Goal: Task Accomplishment & Management: Use online tool/utility

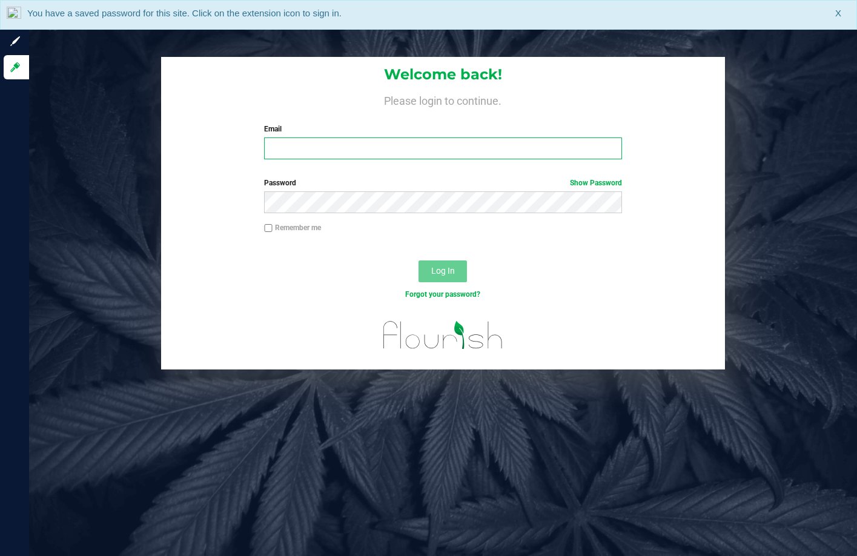
click at [433, 150] on input "Email" at bounding box center [443, 149] width 358 height 22
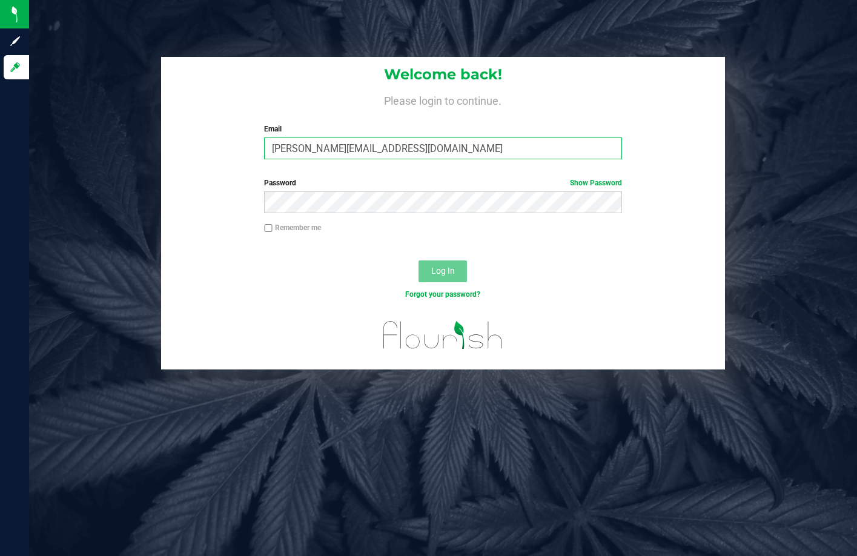
type input "[PERSON_NAME][EMAIL_ADDRESS][DOMAIN_NAME]"
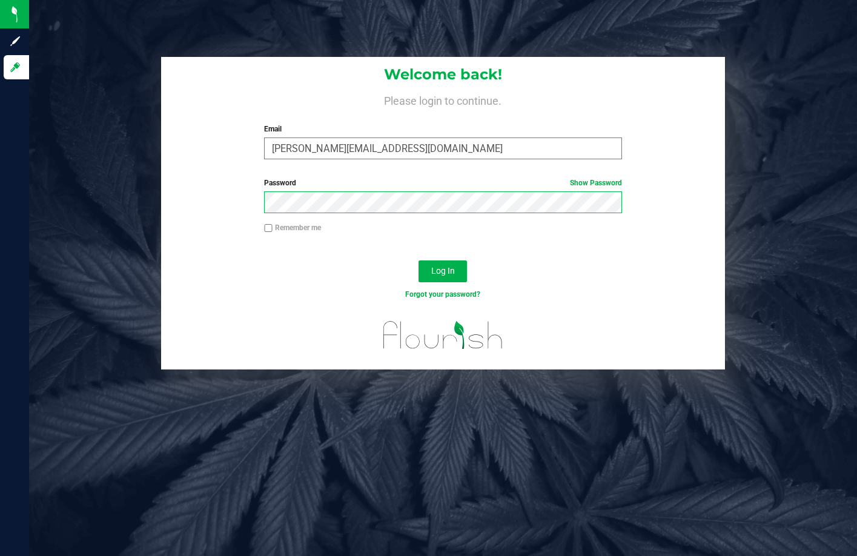
click at [419, 261] on button "Log In" at bounding box center [443, 272] width 48 height 22
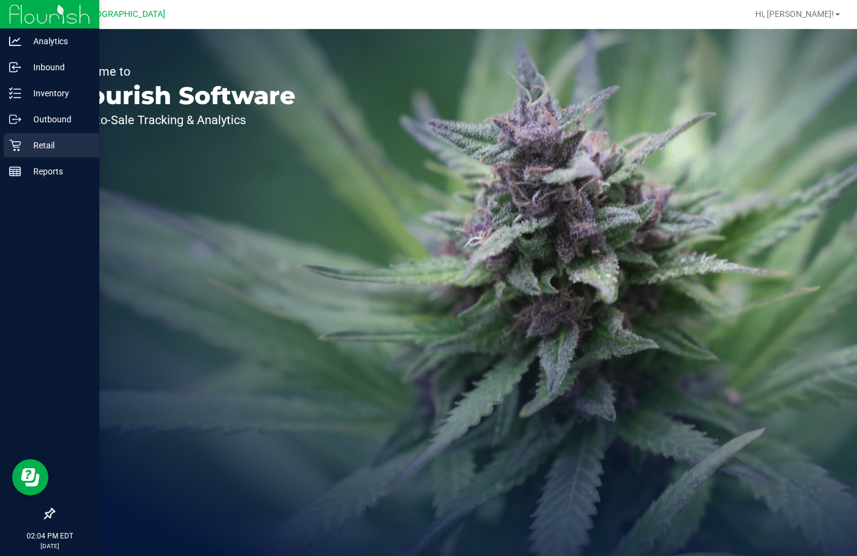
click at [65, 148] on p "Retail" at bounding box center [57, 145] width 73 height 15
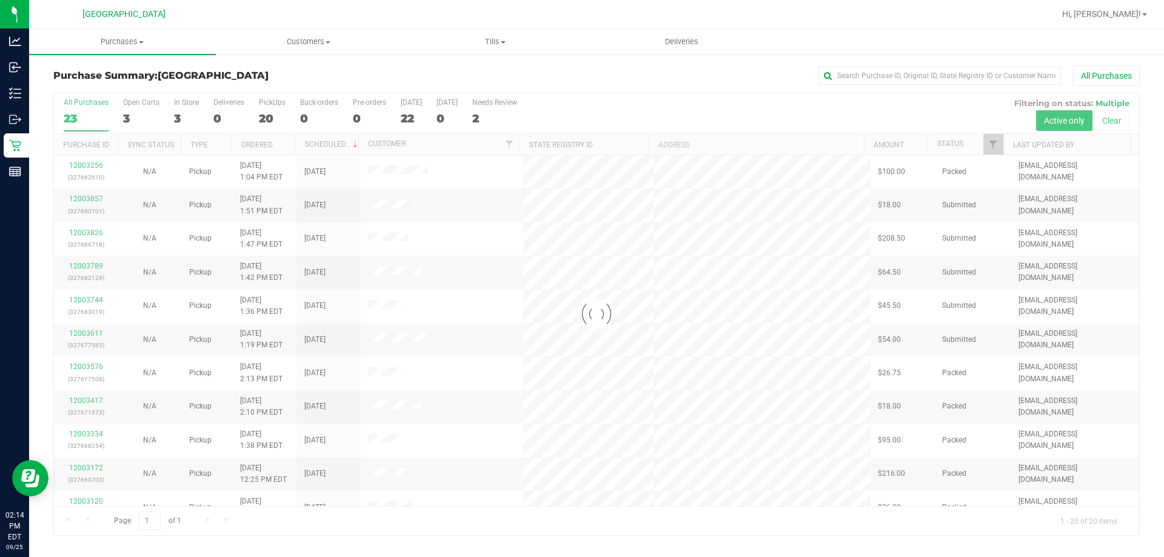
click at [410, 115] on div at bounding box center [596, 314] width 1085 height 442
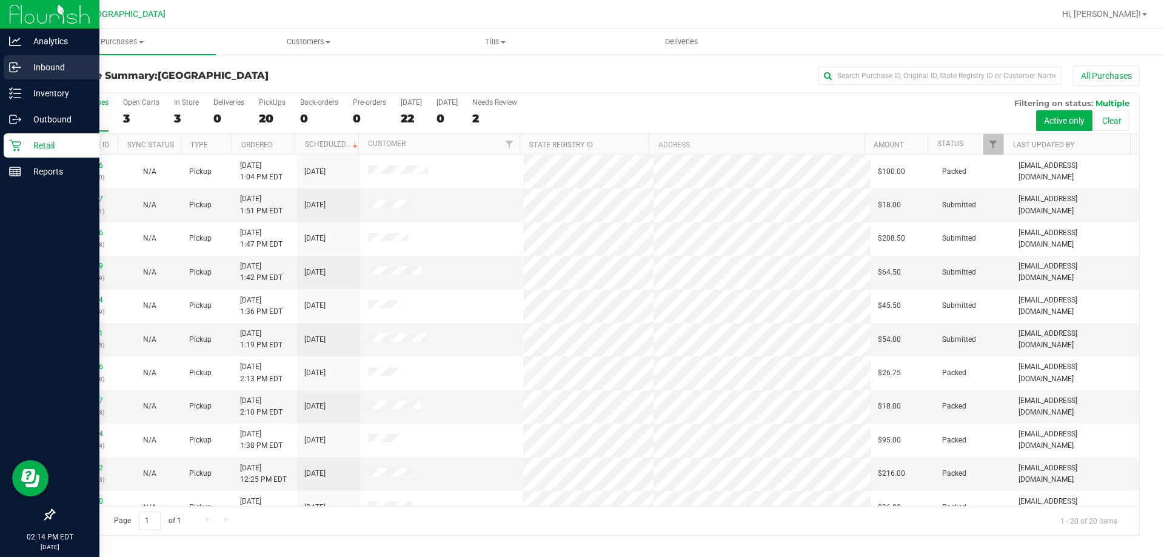
click at [76, 70] on p "Inbound" at bounding box center [57, 67] width 73 height 15
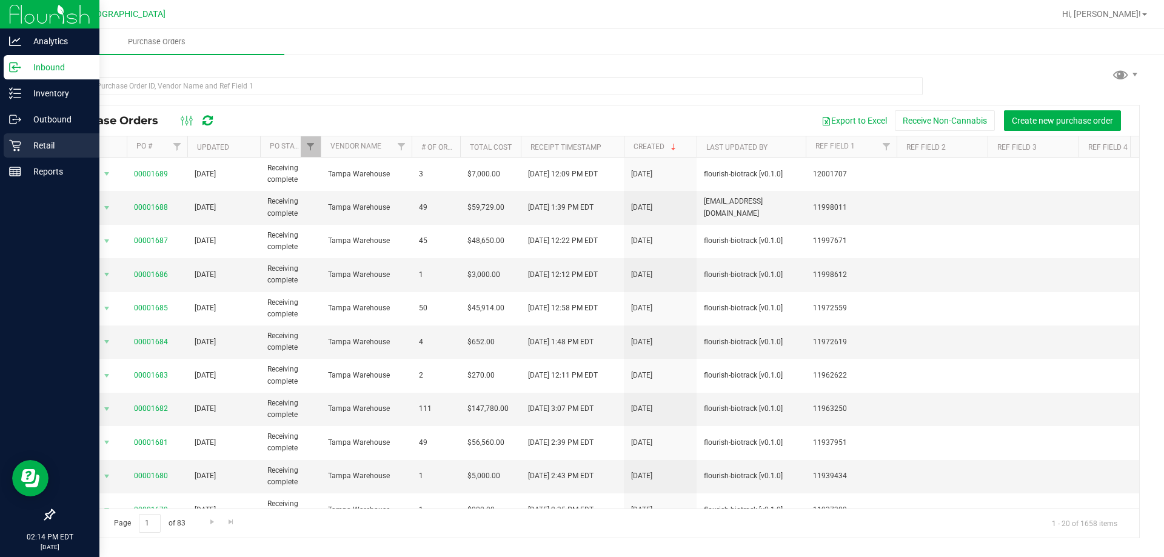
click at [55, 155] on div "Retail" at bounding box center [52, 145] width 96 height 24
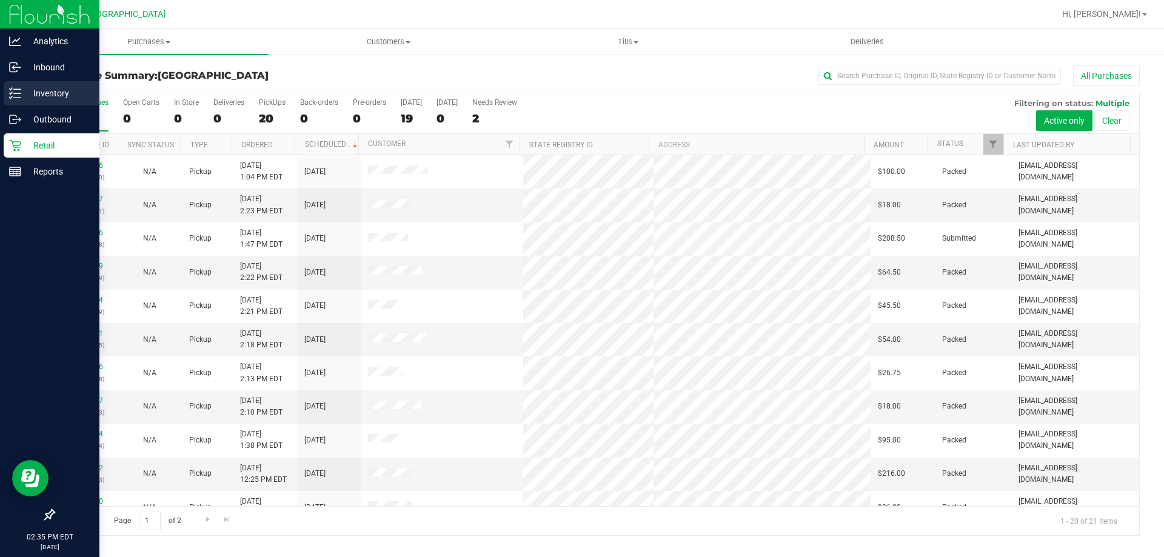
click at [61, 84] on div "Inventory" at bounding box center [52, 93] width 96 height 24
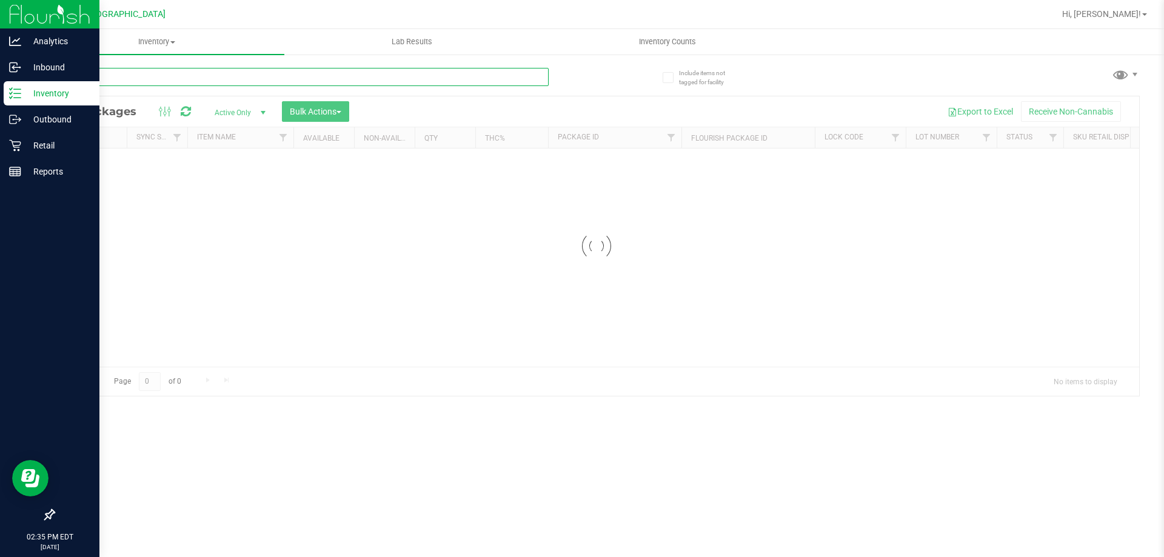
click at [133, 80] on input "text" at bounding box center [300, 77] width 495 height 18
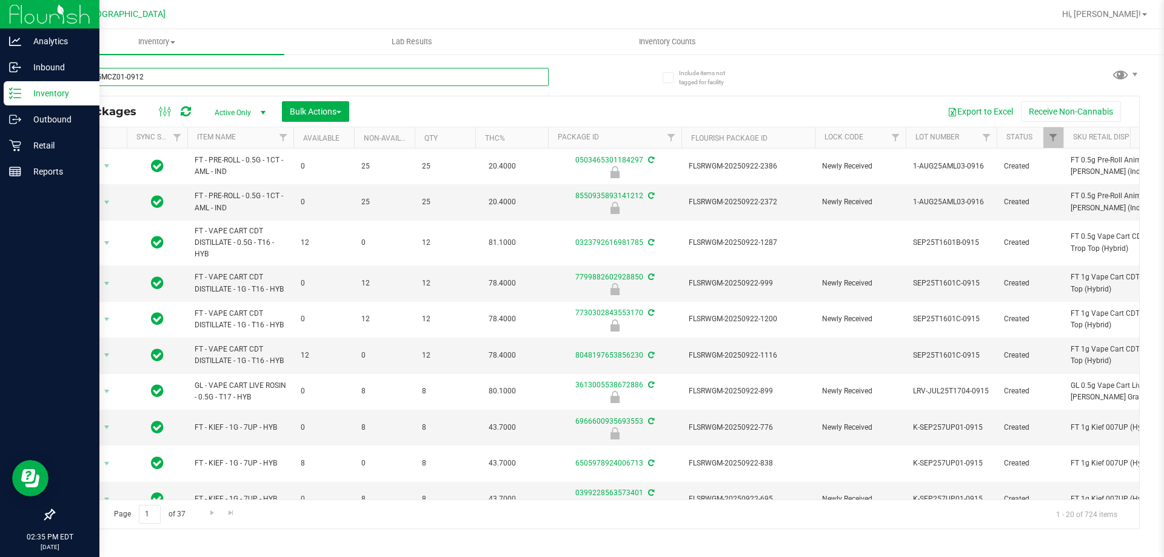
type input "5-AUG25MCZ01-0912"
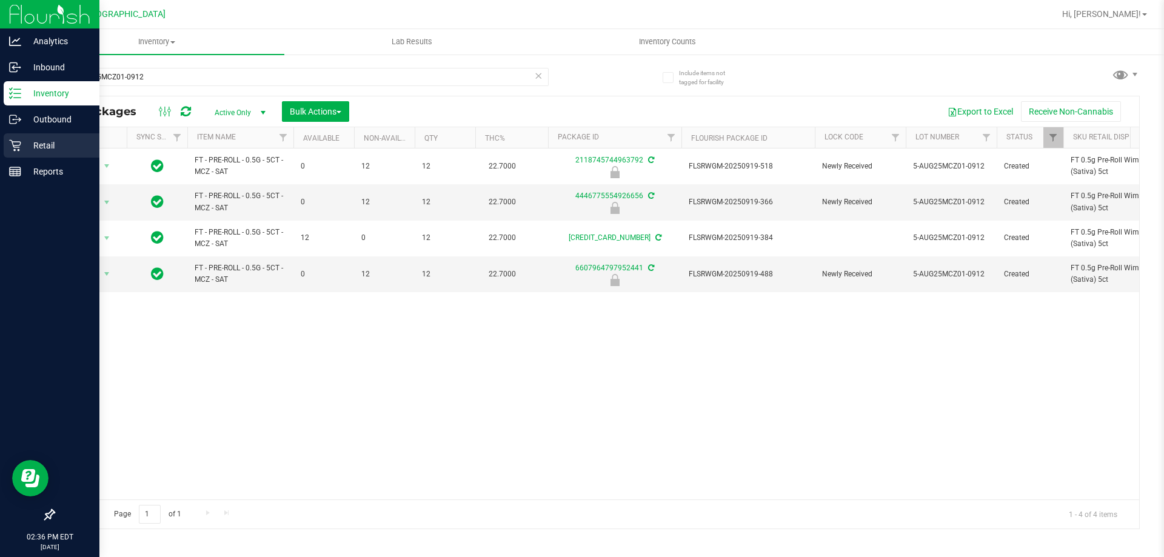
click at [47, 151] on p "Retail" at bounding box center [57, 145] width 73 height 15
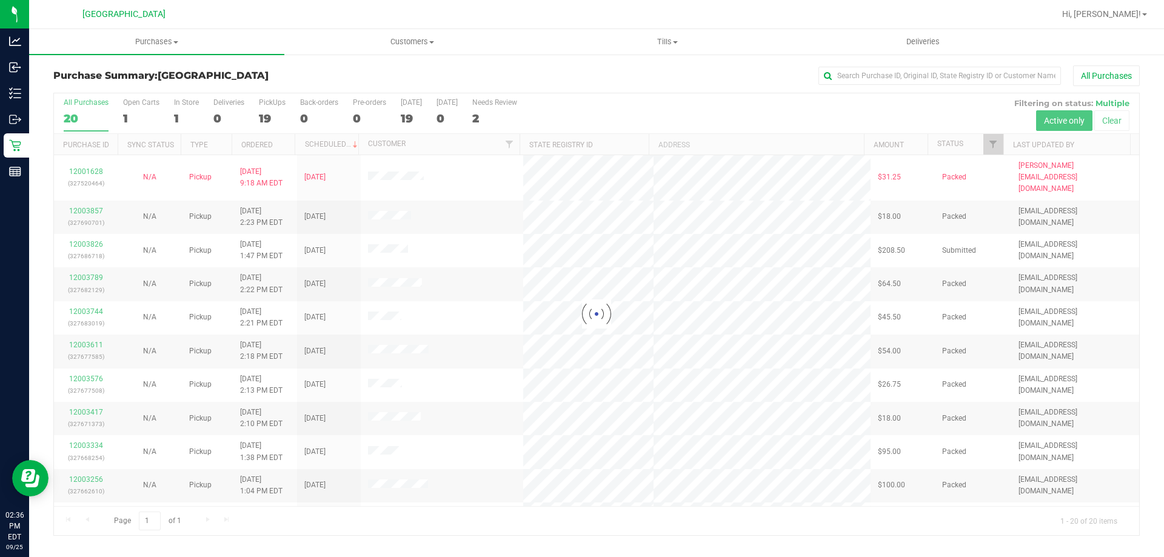
click at [487, 119] on div at bounding box center [596, 314] width 1085 height 442
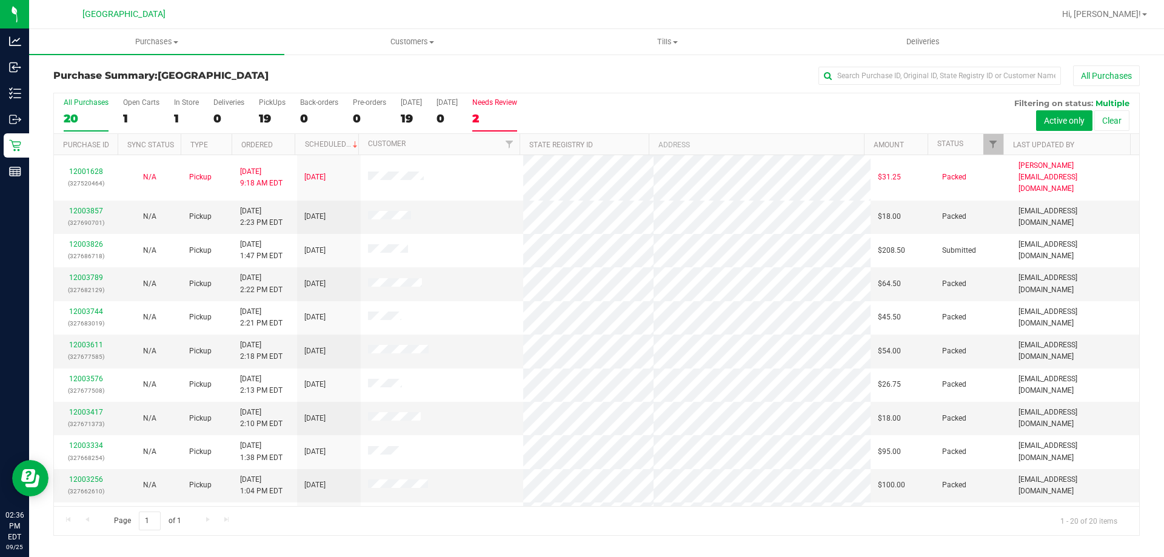
click at [487, 119] on div "2" at bounding box center [494, 119] width 45 height 14
click at [0, 0] on input "Needs Review 2" at bounding box center [0, 0] width 0 height 0
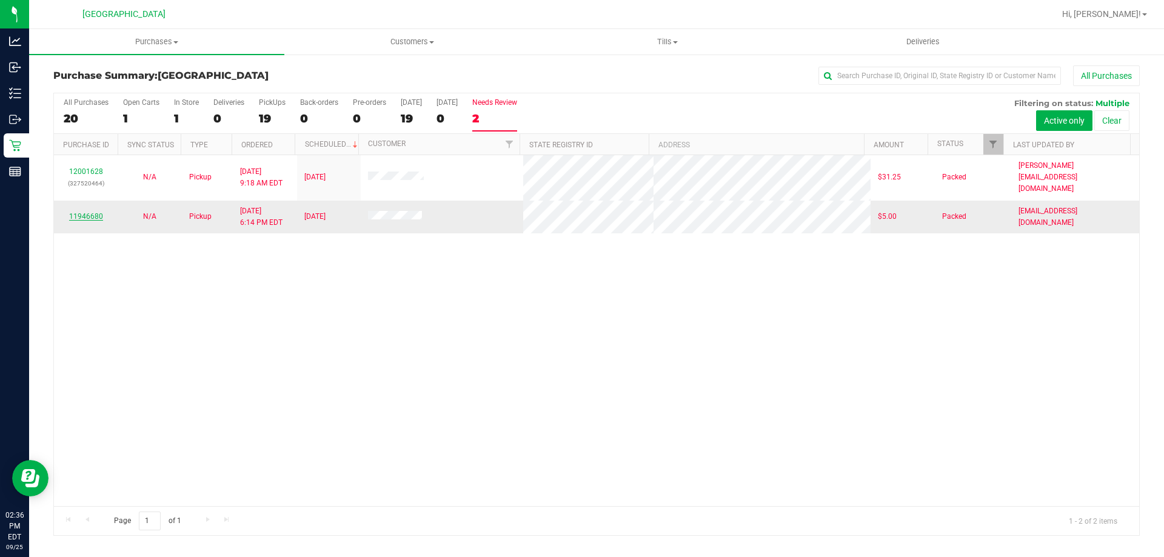
click at [98, 201] on td "11946680" at bounding box center [86, 217] width 64 height 33
click at [97, 212] on link "11946680" at bounding box center [86, 216] width 34 height 8
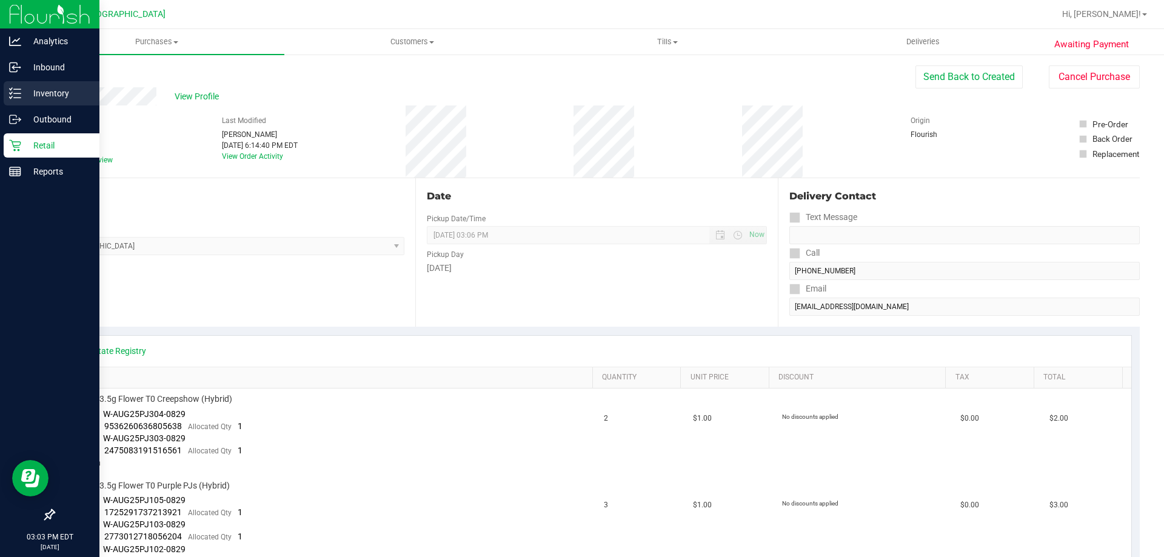
click at [35, 92] on p "Inventory" at bounding box center [57, 93] width 73 height 15
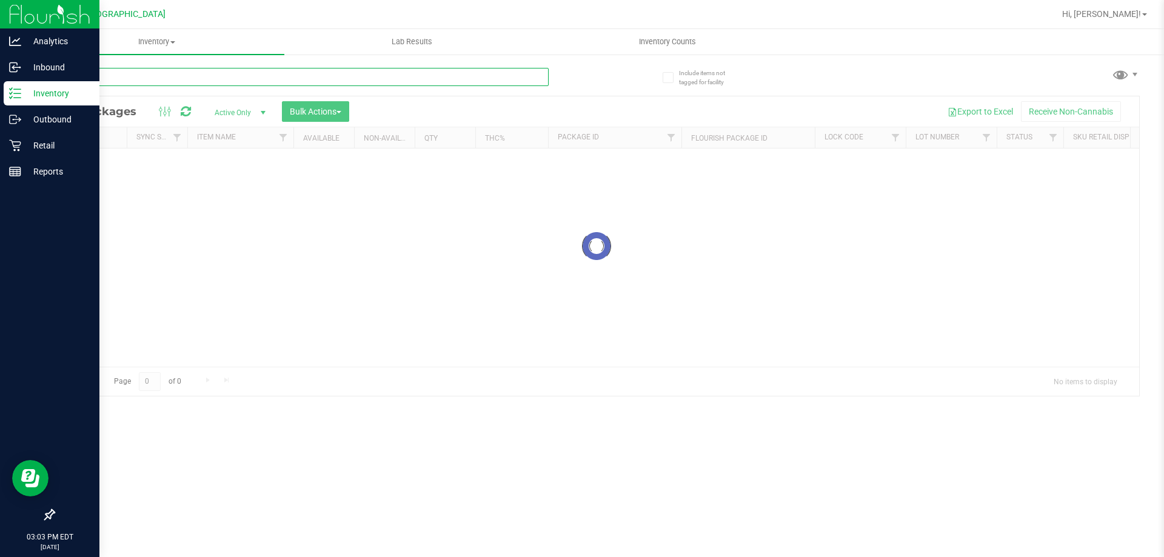
click at [124, 79] on input "text" at bounding box center [300, 77] width 495 height 18
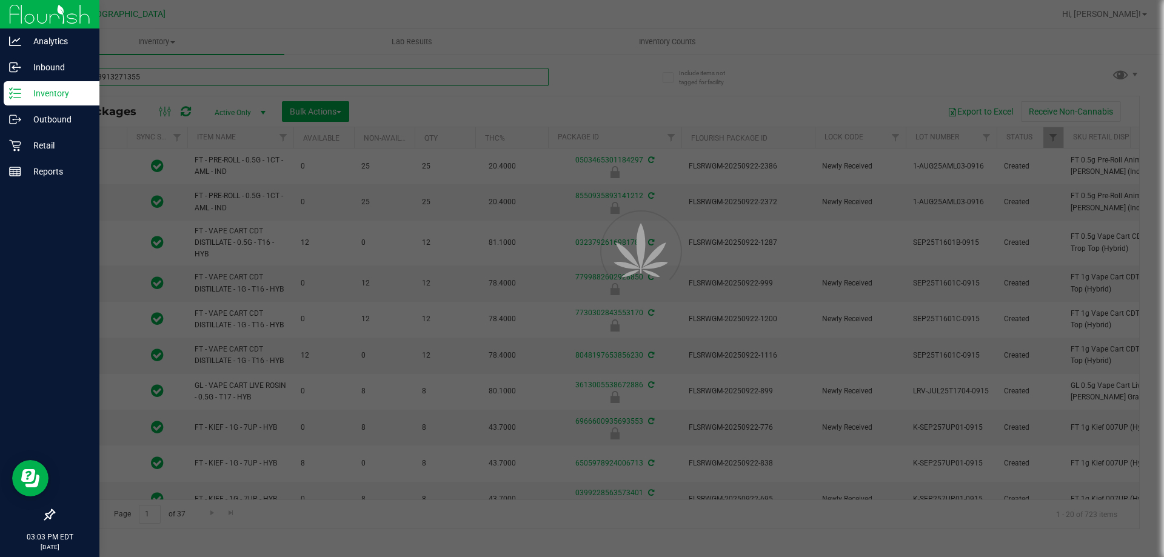
type input "8479968913271355"
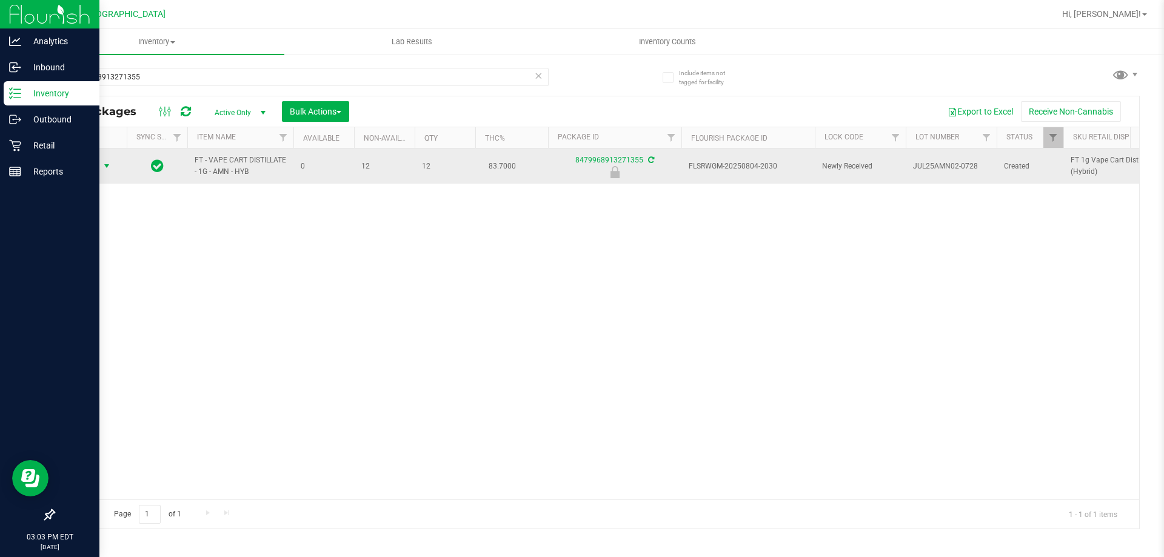
click at [105, 158] on span "select" at bounding box center [106, 166] width 15 height 17
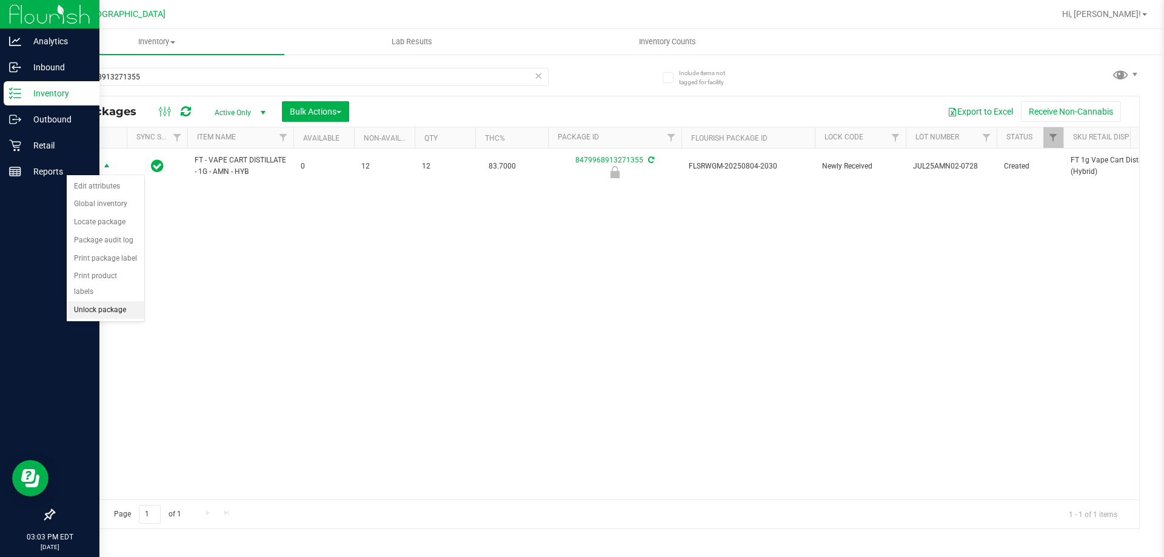
click at [113, 301] on li "Unlock package" at bounding box center [106, 310] width 78 height 18
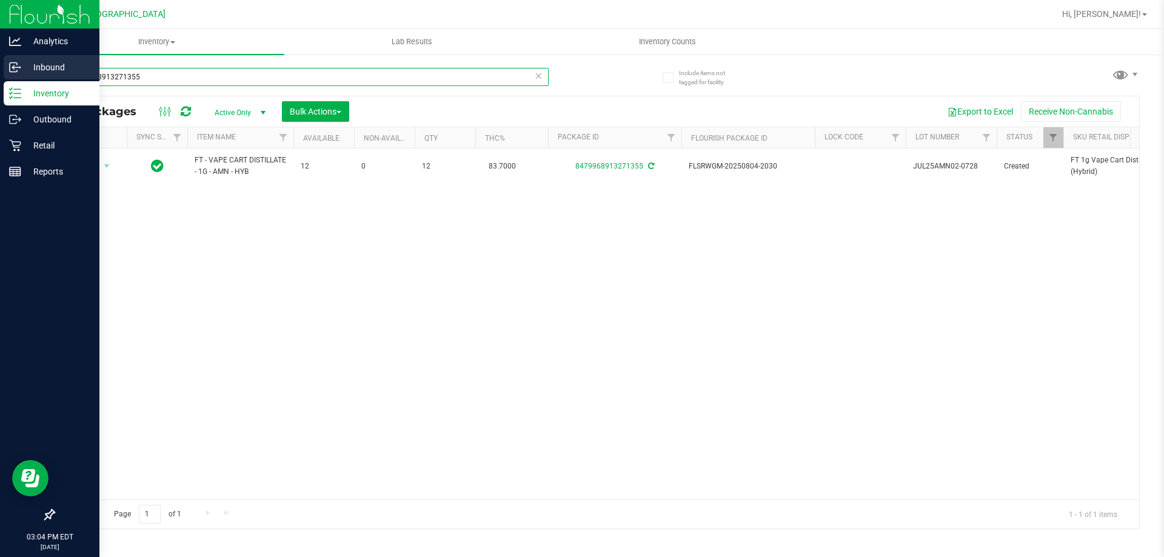
drag, startPoint x: 143, startPoint y: 77, endPoint x: 0, endPoint y: 73, distance: 143.1
click at [0, 73] on div "Analytics Inbound Inventory Outbound Retail Reports 03:04 PM EDT [DATE] 09/[GEO…" at bounding box center [582, 278] width 1164 height 557
type input "4464624212771732"
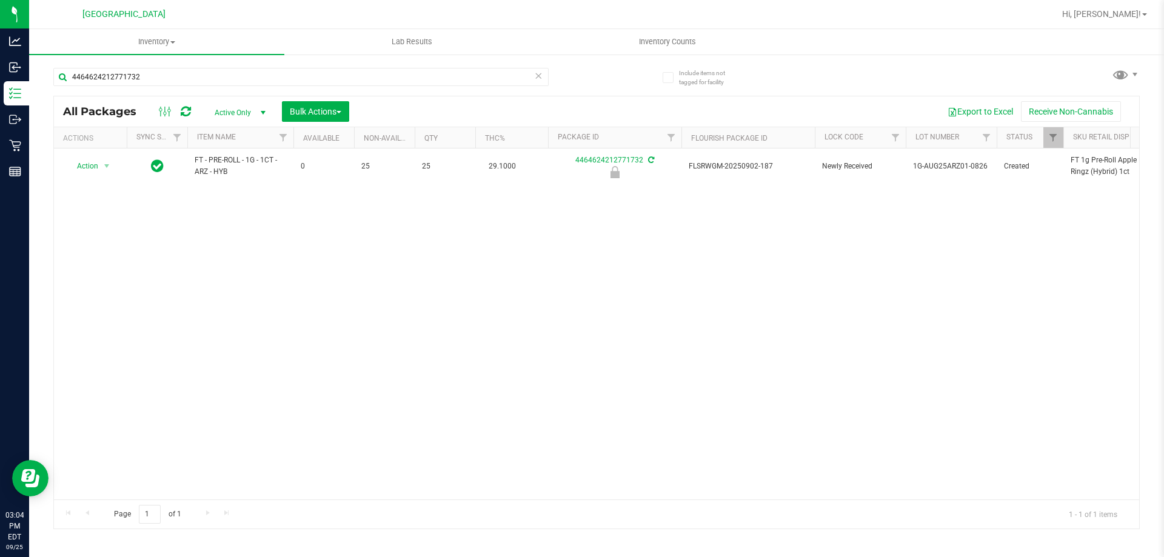
click at [642, 373] on div "Action Action Edit attributes Global inventory Locate package Package audit log…" at bounding box center [596, 323] width 1085 height 351
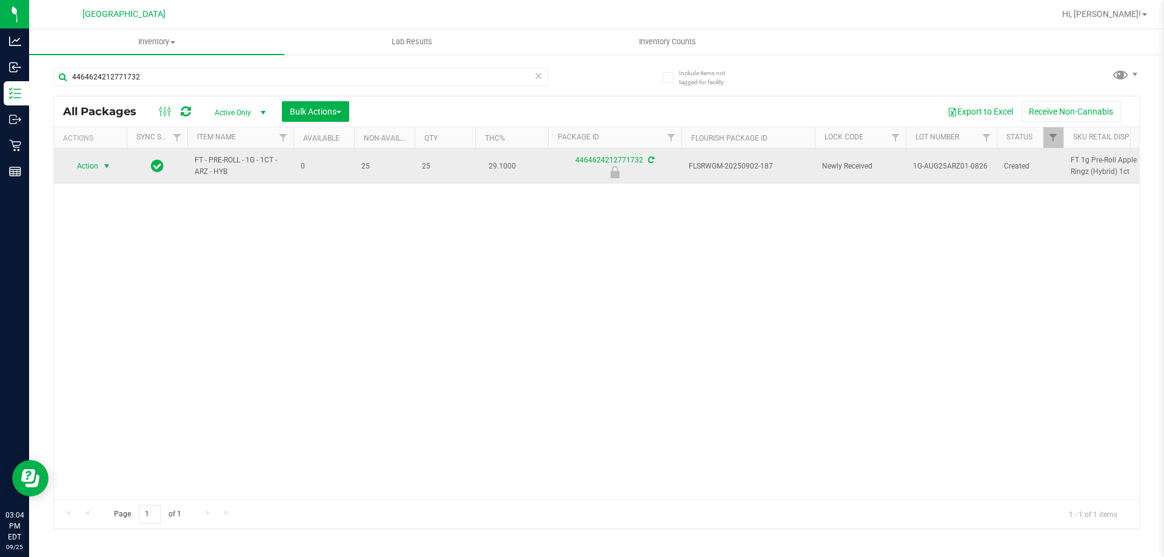
click at [107, 167] on span "select" at bounding box center [107, 166] width 10 height 10
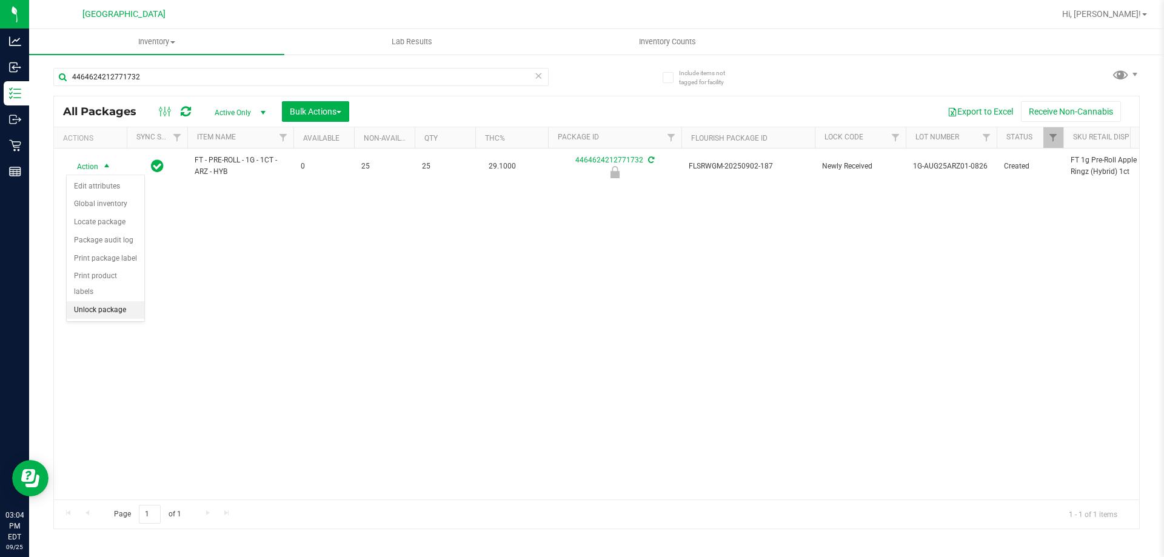
click at [112, 301] on li "Unlock package" at bounding box center [106, 310] width 78 height 18
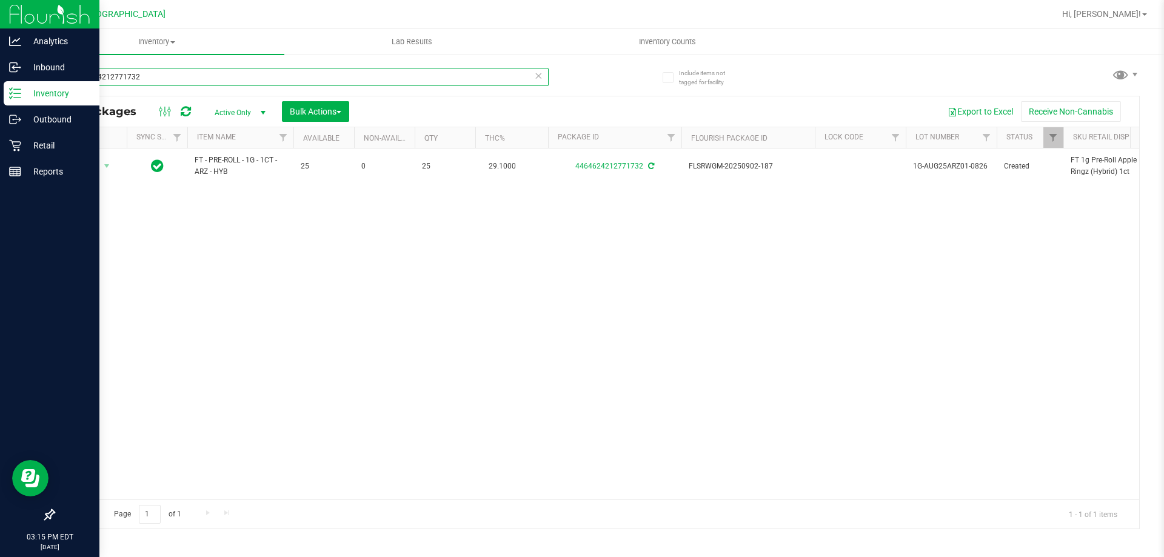
drag, startPoint x: 229, startPoint y: 76, endPoint x: 18, endPoint y: 28, distance: 216.7
click at [0, 26] on div "Analytics Inbound Inventory Outbound Retail Reports 03:15 PM EDT [DATE] 09/[GEO…" at bounding box center [582, 278] width 1164 height 557
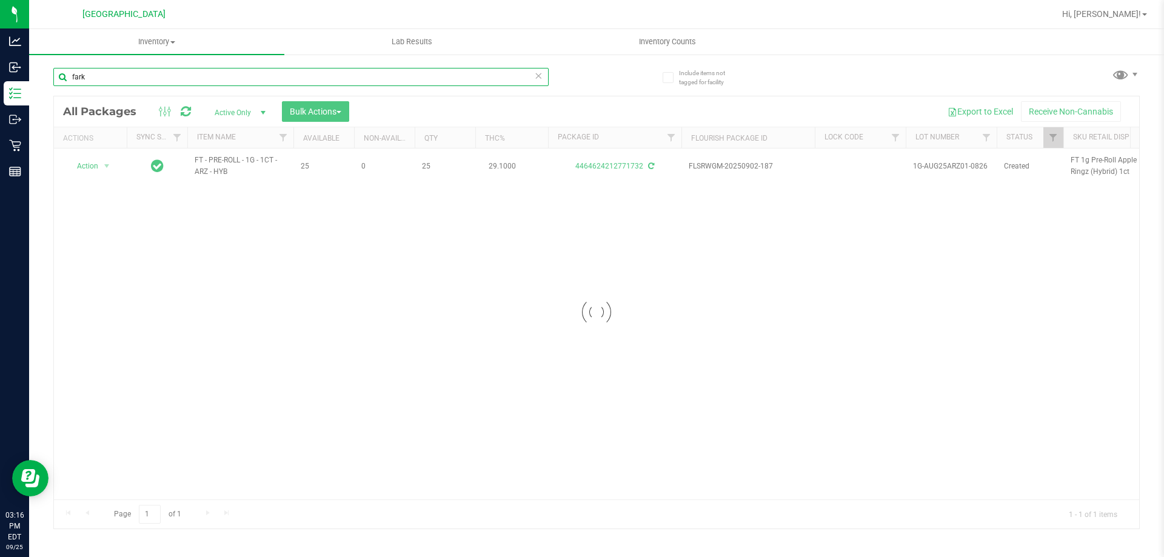
click at [72, 79] on div "Inventory All packages All inventory Waste log Create inventory Lab Results Inv…" at bounding box center [596, 293] width 1134 height 528
click at [75, 80] on input "fark" at bounding box center [300, 77] width 495 height 18
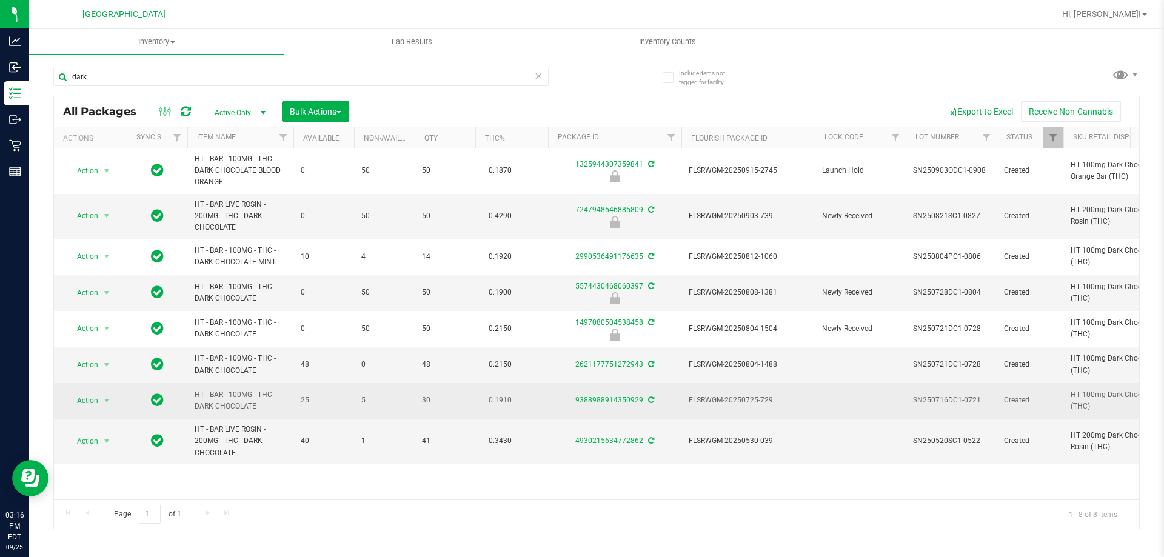
drag, startPoint x: 265, startPoint y: 406, endPoint x: 185, endPoint y: 396, distance: 80.6
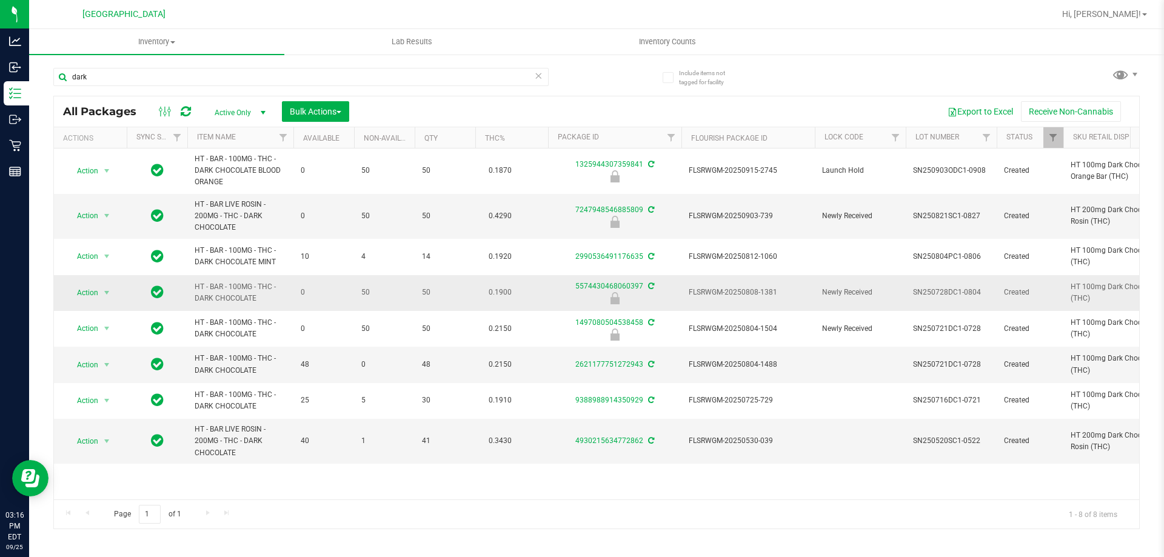
copy tr "HT - BAR - 100MG - THC - DARK CHOCOLATE"
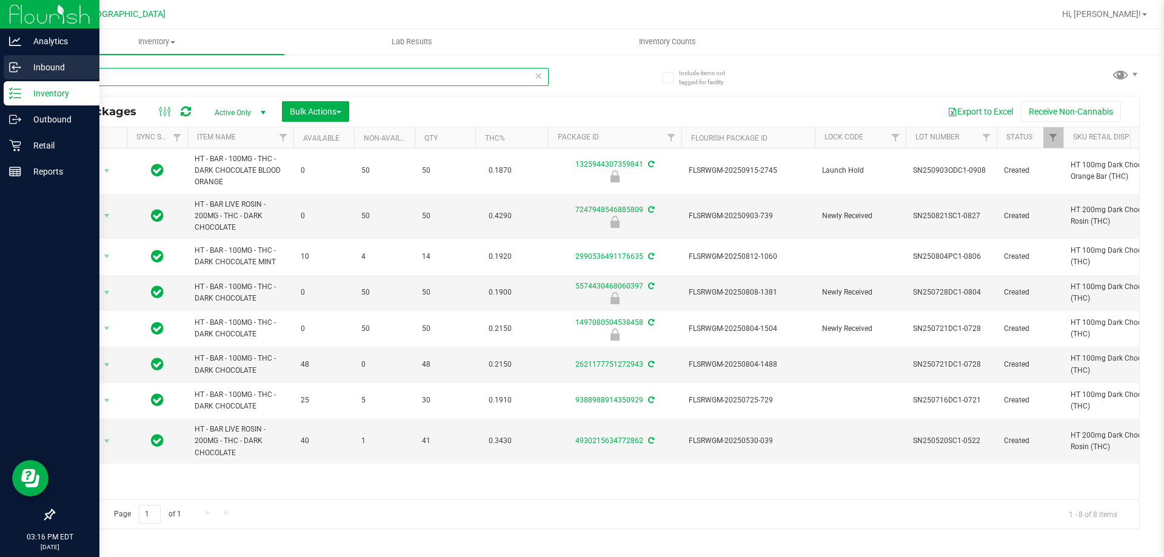
drag, startPoint x: 105, startPoint y: 70, endPoint x: 0, endPoint y: 68, distance: 105.5
click at [0, 73] on div "Analytics Inbound Inventory Outbound Retail Reports 03:16 PM EDT [DATE] 09/[GEO…" at bounding box center [582, 278] width 1164 height 557
paste input "HT - BAR - 100MG - THC - DARK CHOCOLATE"
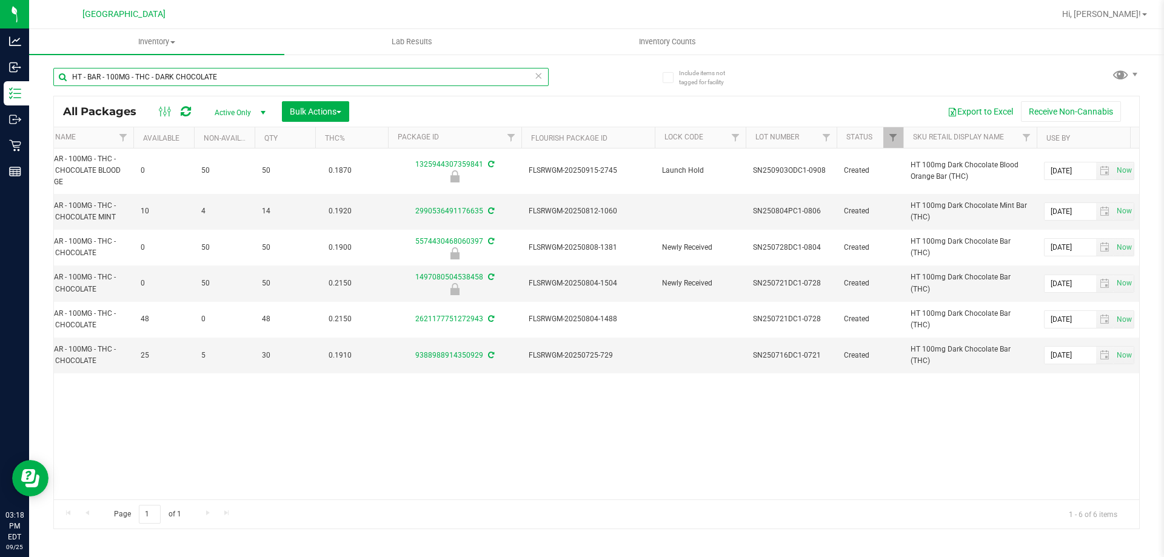
type input "HT - BAR - 100MG - THC - DARK CHOCOLATE"
drag, startPoint x: 295, startPoint y: 504, endPoint x: 259, endPoint y: 497, distance: 37.0
click at [259, 497] on div "All Packages Active Only Active Only Lab Samples Locked All External Internal B…" at bounding box center [596, 312] width 1086 height 433
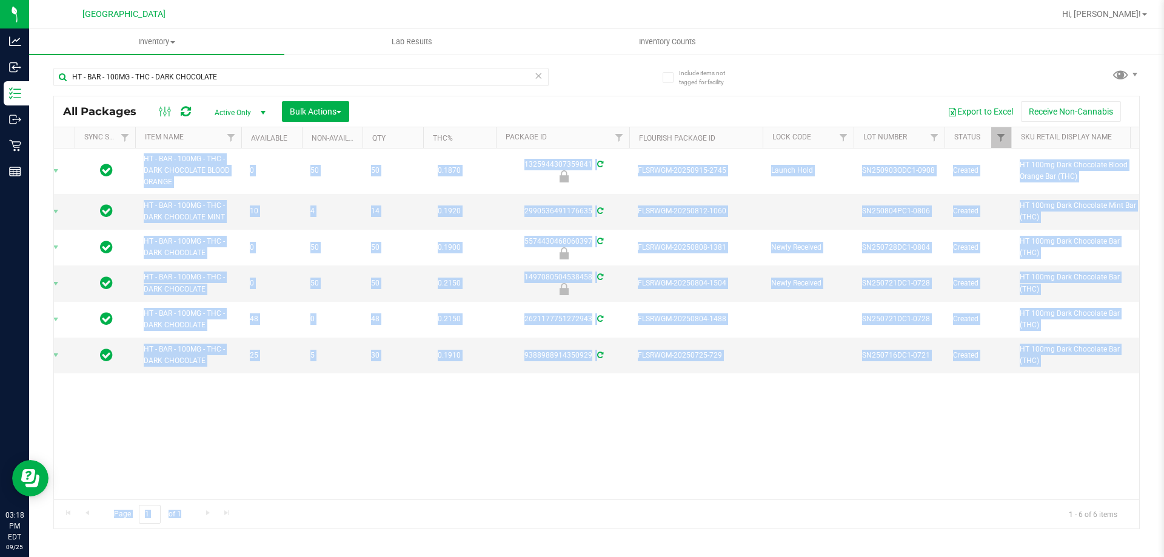
scroll to position [0, 51]
click at [222, 393] on div "Action Action Edit attributes Global inventory Locate package Package audit log…" at bounding box center [596, 323] width 1085 height 351
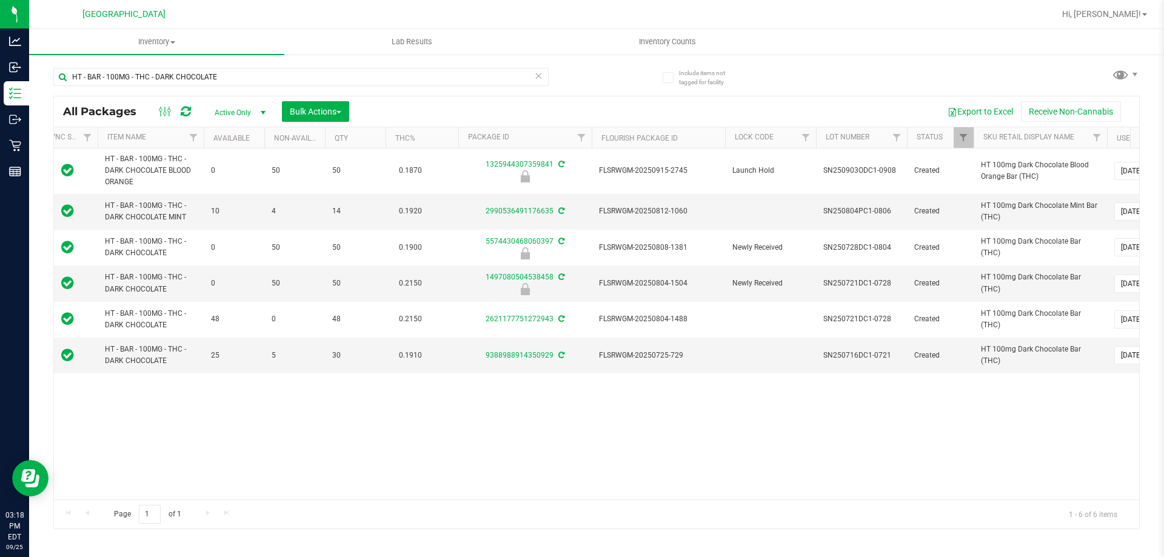
scroll to position [0, 105]
